Goal: Find contact information: Find contact information

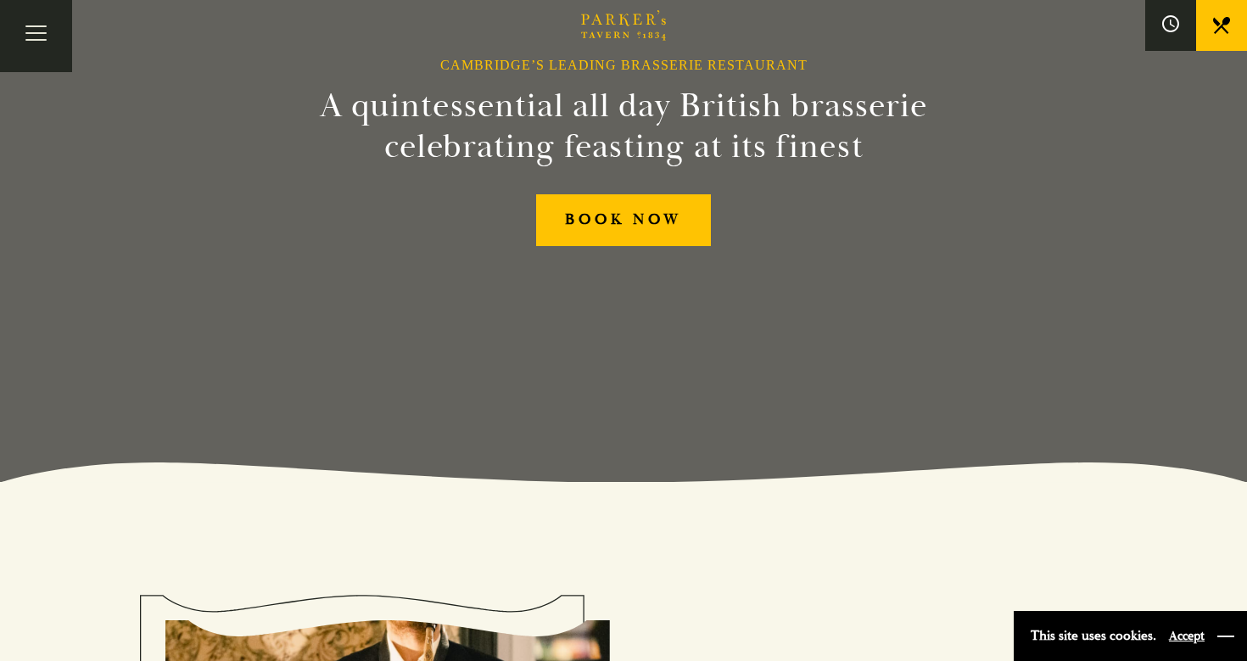
click at [1230, 644] on button "button" at bounding box center [1225, 636] width 17 height 17
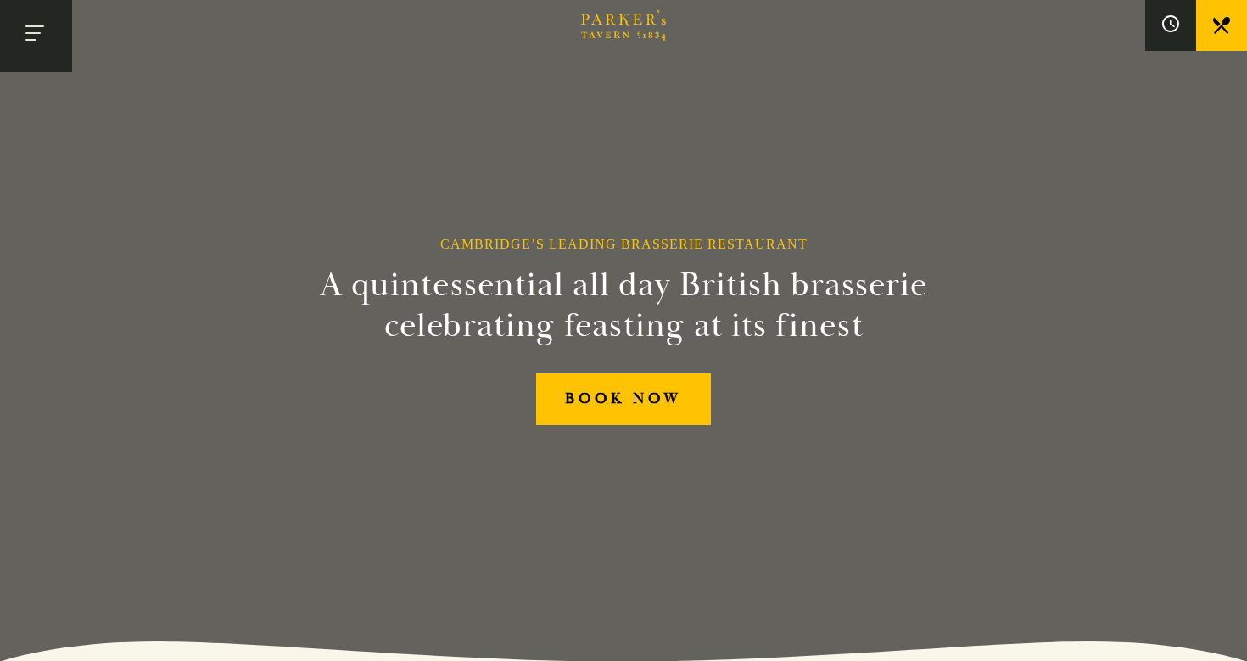
click at [34, 35] on button "Toggle navigation" at bounding box center [36, 36] width 72 height 72
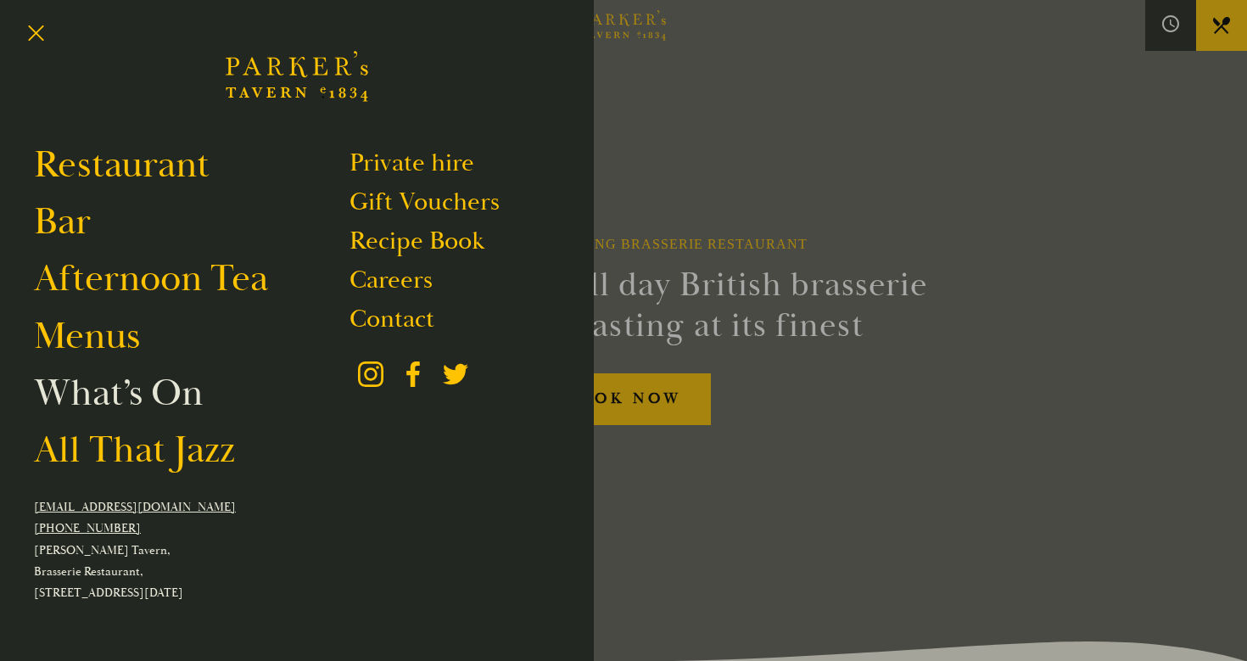
click at [125, 388] on link "What’s On" at bounding box center [118, 392] width 169 height 47
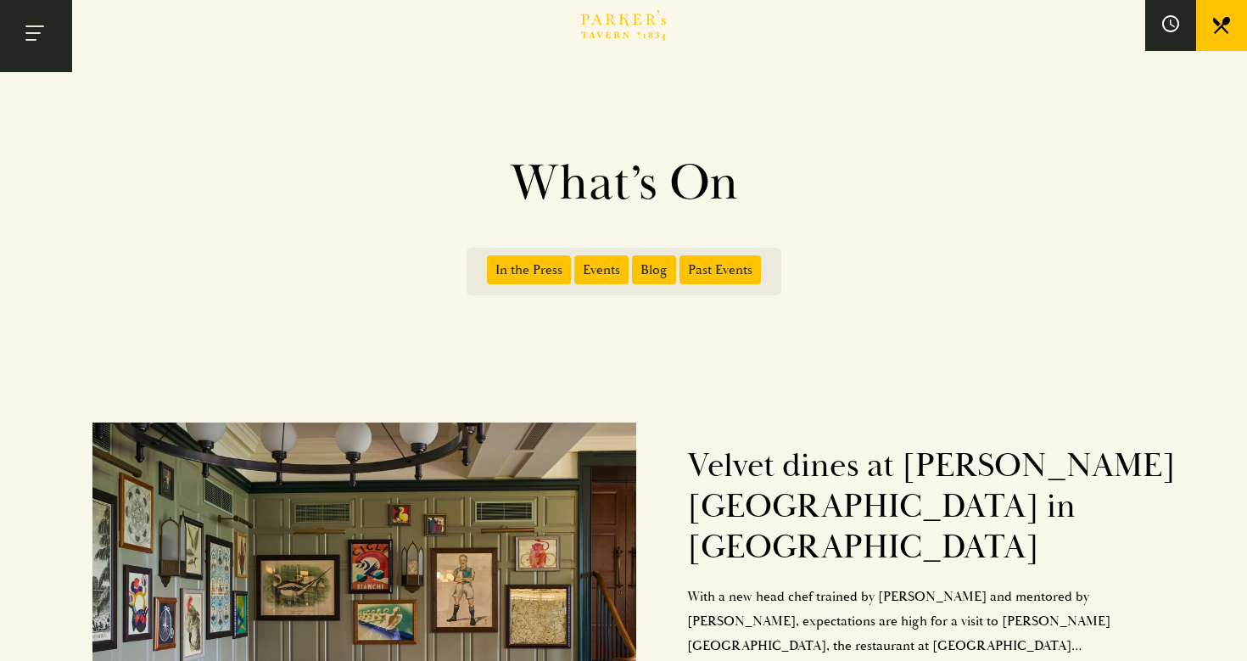
click at [39, 25] on button "Toggle navigation" at bounding box center [36, 36] width 72 height 72
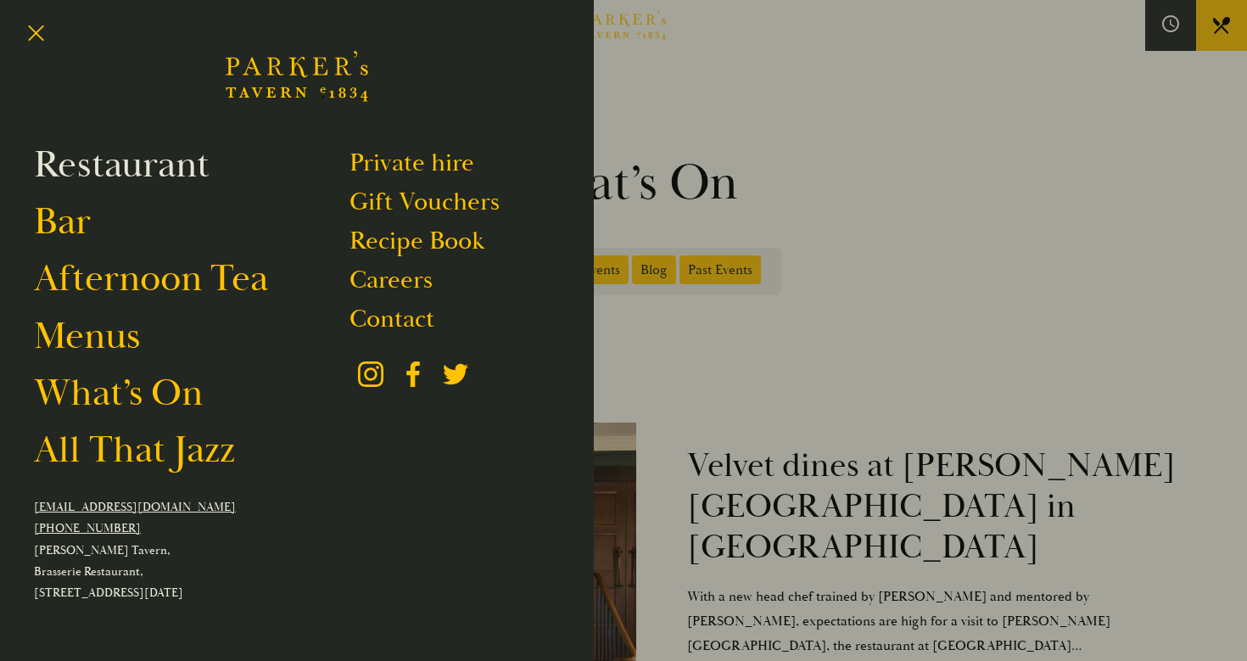
click at [167, 167] on link "Restaurant" at bounding box center [122, 164] width 176 height 47
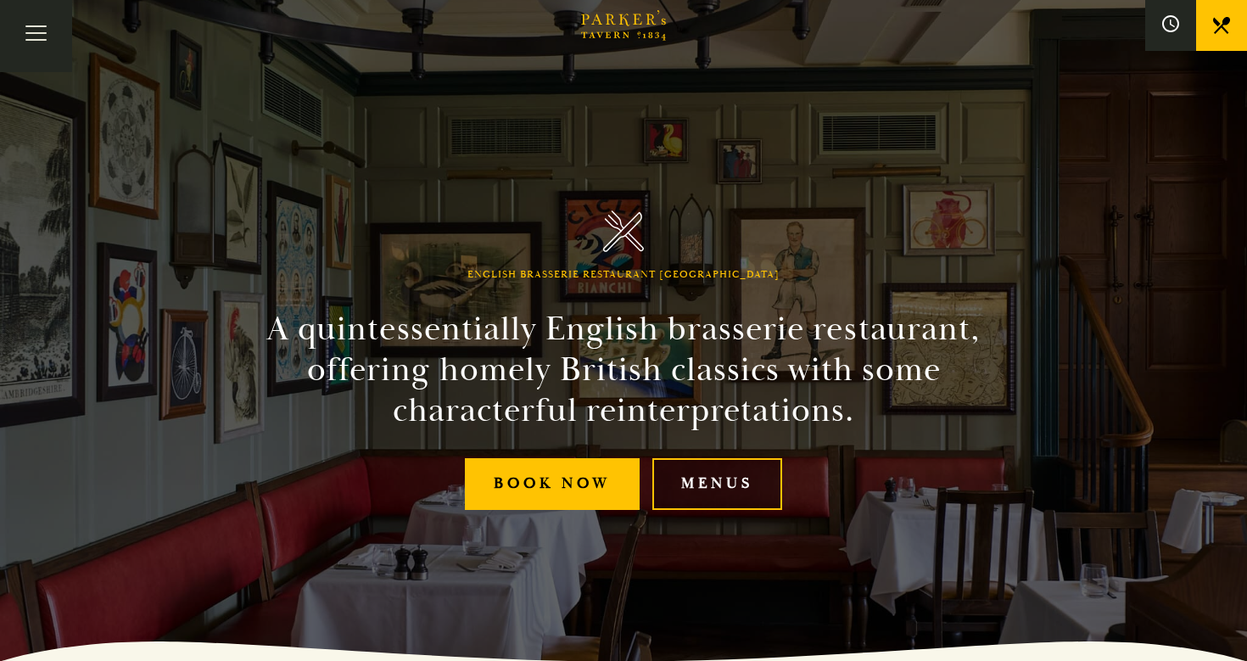
click at [740, 500] on link "Menus" at bounding box center [717, 484] width 130 height 52
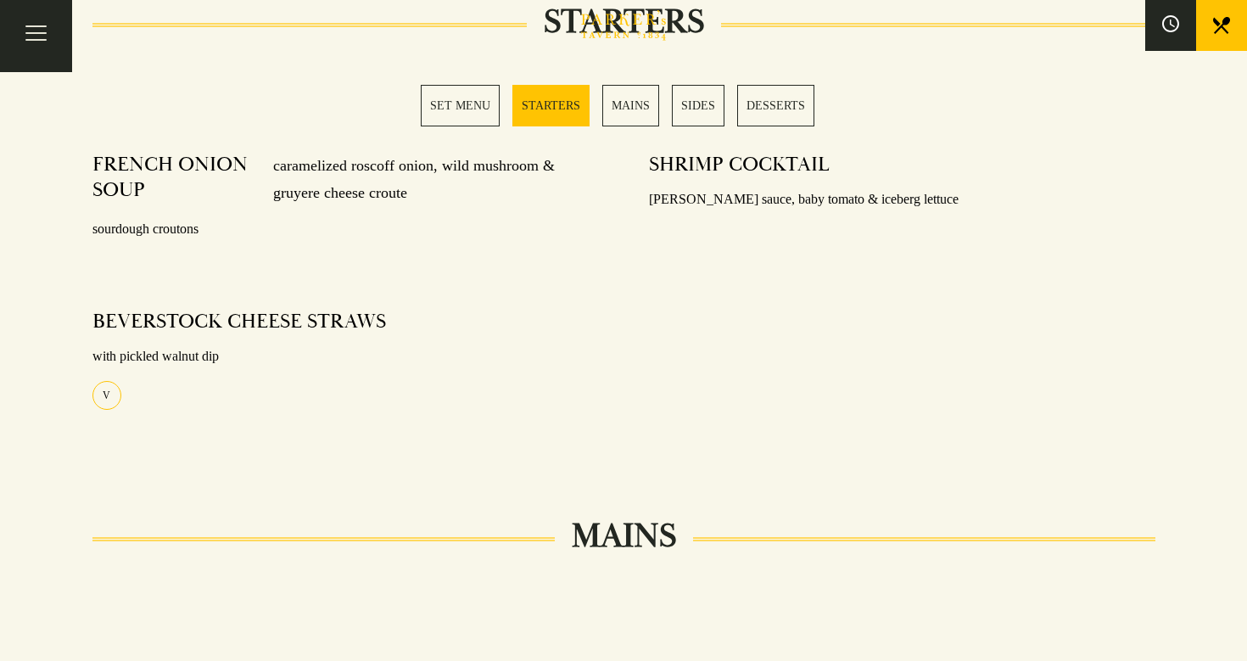
scroll to position [783, 0]
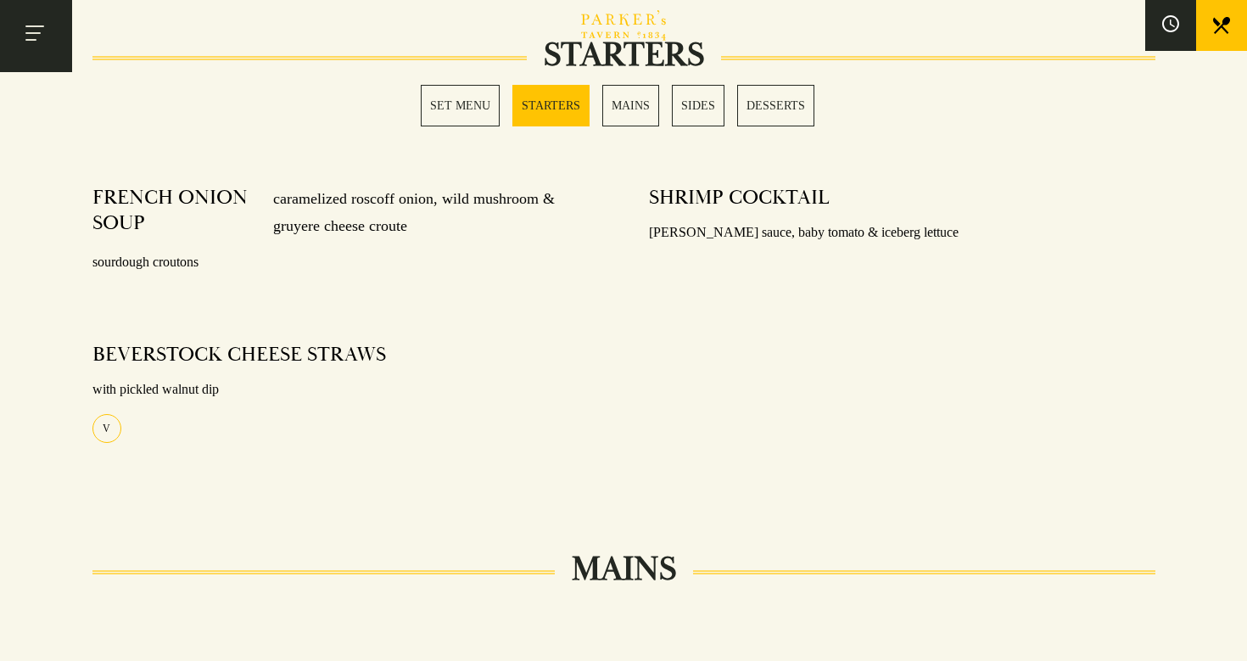
click at [41, 31] on button "Toggle navigation" at bounding box center [36, 36] width 72 height 72
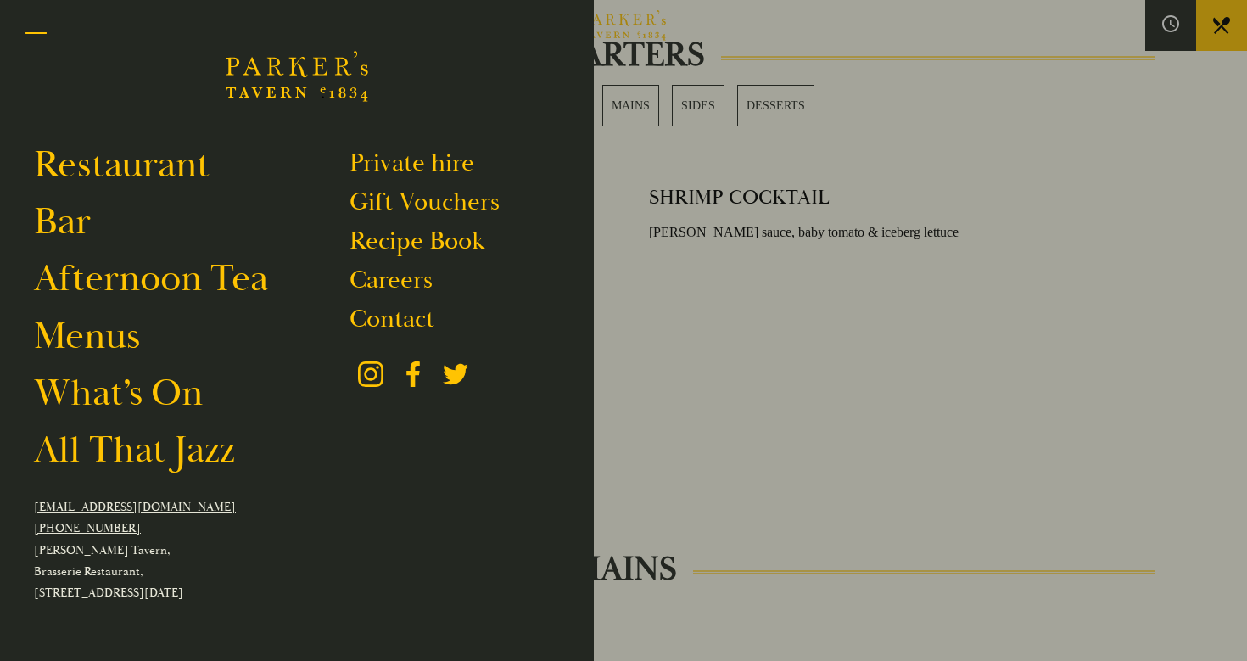
click at [27, 29] on button "Toggle navigation" at bounding box center [36, 36] width 72 height 72
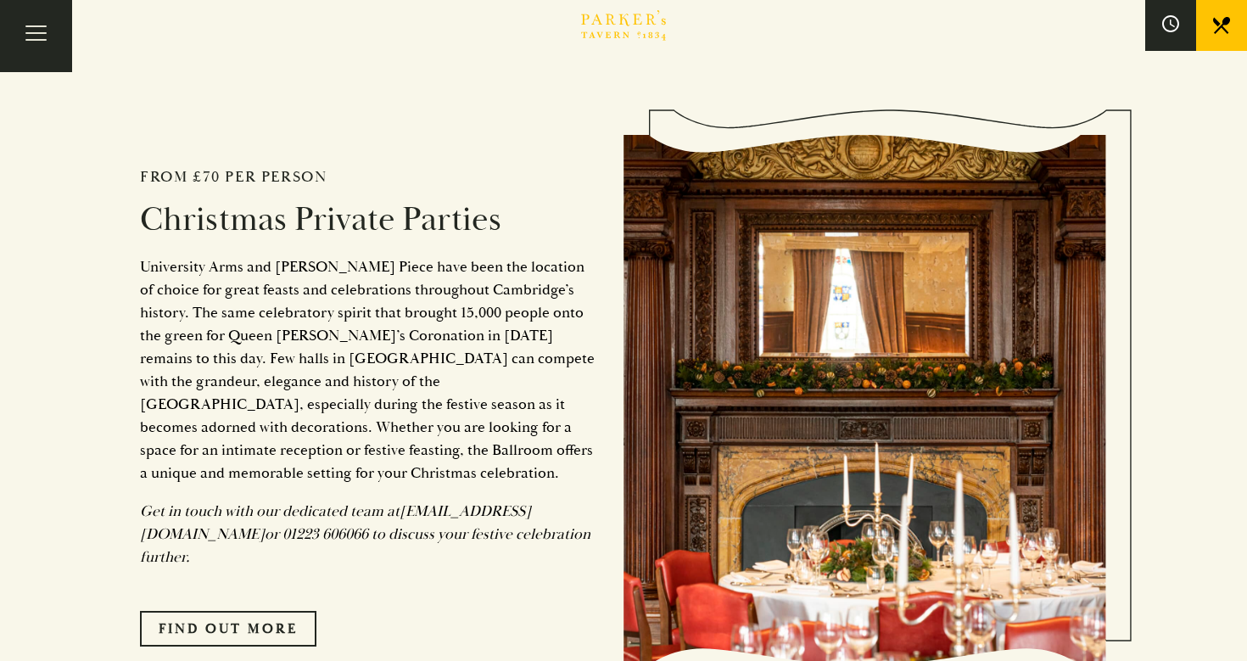
scroll to position [2961, 0]
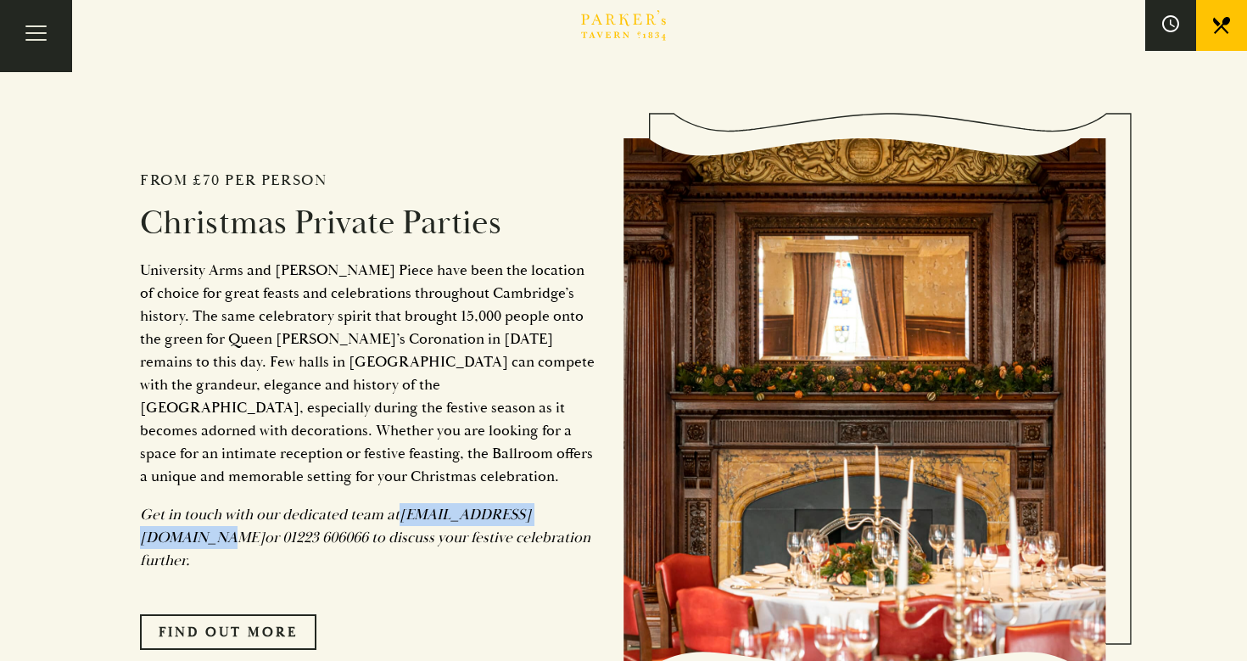
drag, startPoint x: 593, startPoint y: 463, endPoint x: 400, endPoint y: 467, distance: 192.6
click at [400, 503] on p "Get in touch with our dedicated team at [EMAIL_ADDRESS][DOMAIN_NAME] or 01223 6…" at bounding box center [369, 537] width 458 height 69
copy em "[EMAIL_ADDRESS][DOMAIN_NAME]"
click at [255, 614] on link "Find Out More" at bounding box center [228, 632] width 176 height 36
